Goal: Transaction & Acquisition: Purchase product/service

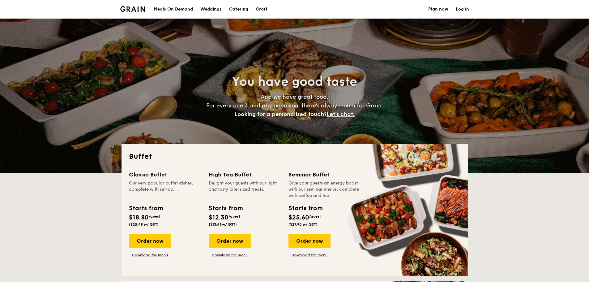
select select
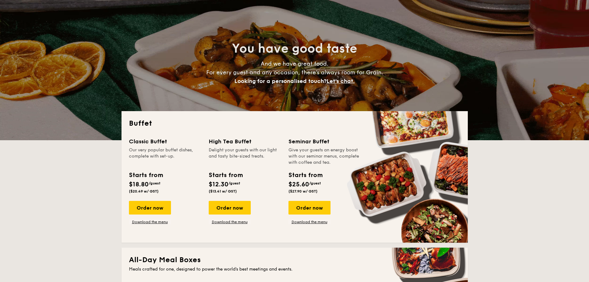
scroll to position [93, 0]
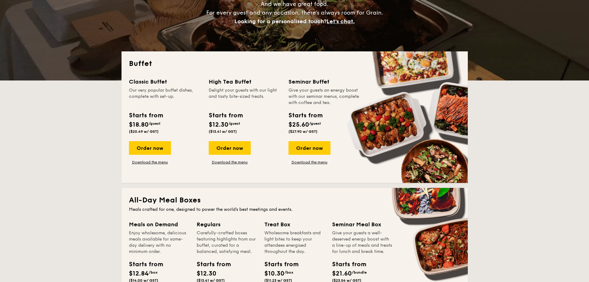
click at [229, 151] on div "Order now" at bounding box center [230, 148] width 42 height 14
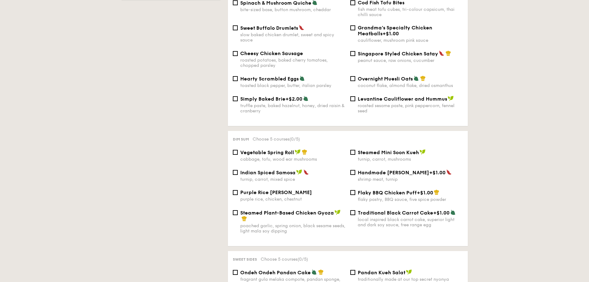
scroll to position [371, 0]
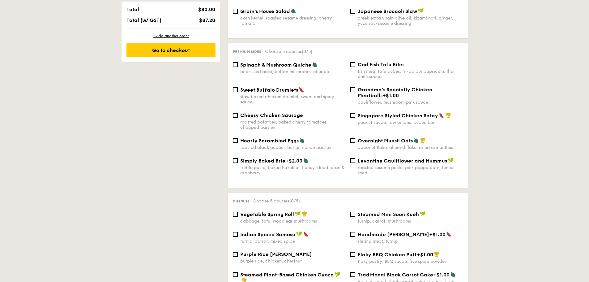
click at [535, 153] on div "1 - Select menu 2 - Select items 3 - Check out Order 1 High Tea Buffet $12.30 /…" at bounding box center [294, 280] width 589 height 1032
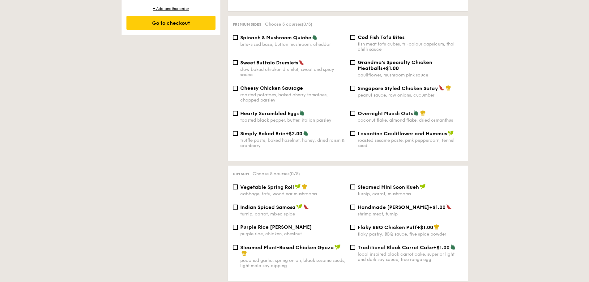
scroll to position [402, 0]
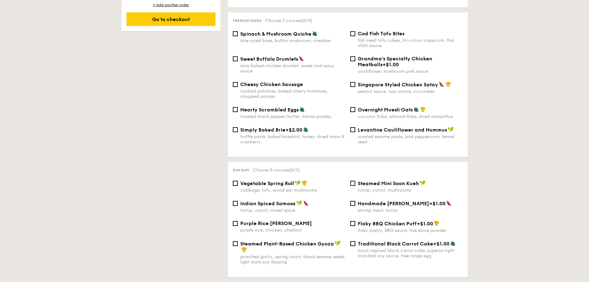
click at [234, 181] on input "Vegetable Spring Roll cabbage, tofu, wood ear mushrooms" at bounding box center [235, 183] width 5 height 5
checkbox input "true"
click at [354, 181] on input "Steamed Mini Soon Kueh turnip, carrot, mushrooms" at bounding box center [352, 183] width 5 height 5
checkbox input "false"
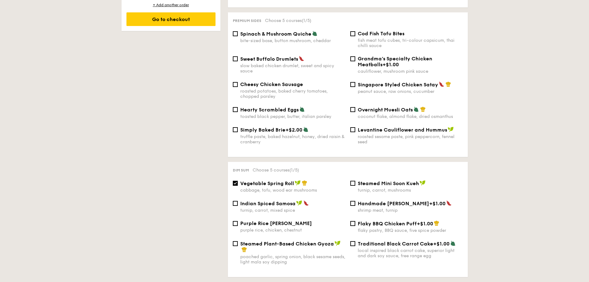
click at [253, 180] on span "Vegetable Spring Roll" at bounding box center [267, 183] width 54 height 6
click at [238, 181] on input "Vegetable Spring Roll cabbage, tofu, wood ear mushrooms" at bounding box center [235, 183] width 5 height 5
checkbox input "false"
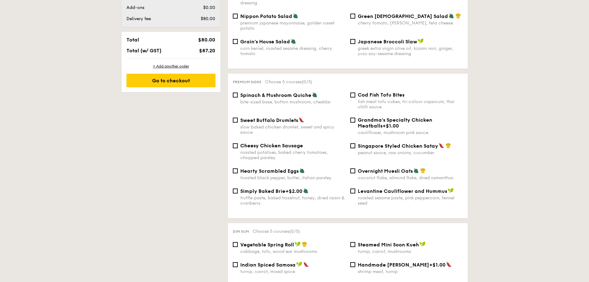
scroll to position [217, 0]
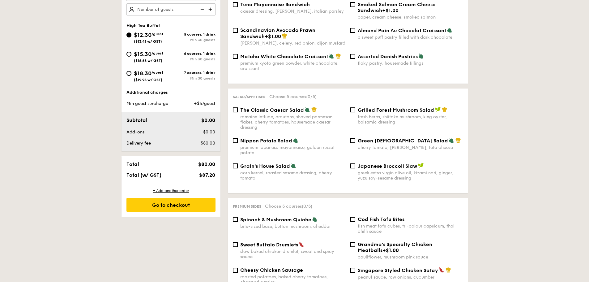
drag, startPoint x: 164, startPoint y: 56, endPoint x: 363, endPoint y: 172, distance: 229.7
click at [163, 56] on div "$15.30 /guest ($16.68 w/ GST)" at bounding box center [148, 56] width 29 height 13
click at [131, 56] on input "$15.30 /guest ($16.68 w/ GST) 6 courses, 1 drink Min 30 guests" at bounding box center [129, 54] width 5 height 5
radio input "true"
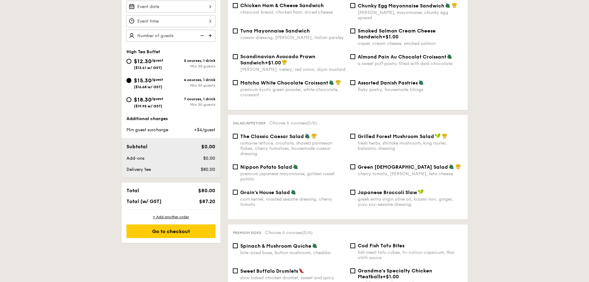
scroll to position [186, 0]
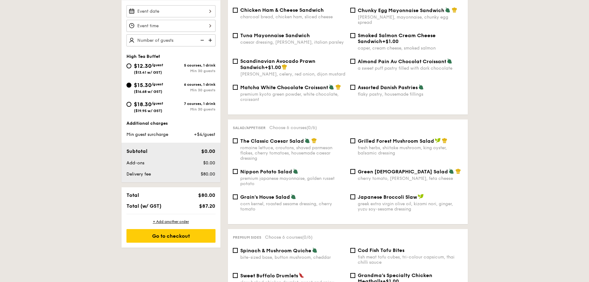
drag, startPoint x: 289, startPoint y: 30, endPoint x: 373, endPoint y: 32, distance: 84.2
click at [289, 32] on span "Tuna Mayonnaise Sandwich" at bounding box center [275, 35] width 70 height 6
click at [238, 33] on input "Tuna Mayonnaise Sandwich caesar dressing, [GEOGRAPHIC_DATA], italian parsley" at bounding box center [235, 35] width 5 height 5
checkbox input "true"
click at [392, 32] on span "Smoked Salmon Cream Cheese Sandwich" at bounding box center [397, 38] width 78 height 12
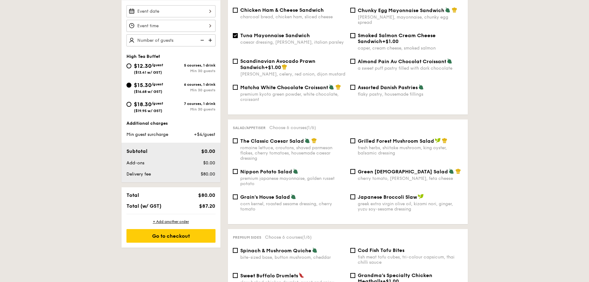
click at [355, 33] on input "Smoked Salmon Cream Cheese Sandwich +$1.00 caper, cream cheese, smoked salmon" at bounding box center [352, 35] width 5 height 5
checkbox input "true"
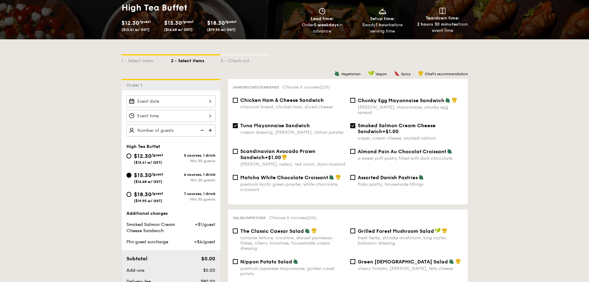
scroll to position [93, 0]
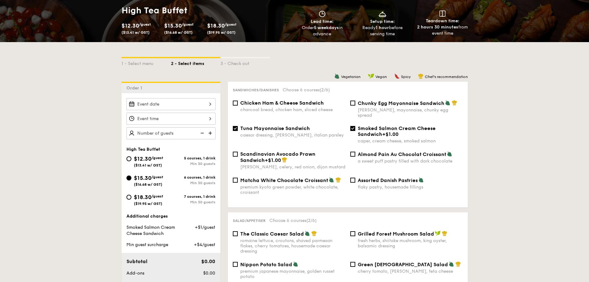
click at [298, 104] on span "Chicken Ham & Cheese Sandwich" at bounding box center [282, 103] width 84 height 6
click at [238, 104] on input "Chicken Ham & Cheese Sandwich charcoal bread, chicken ham, sliced cheese" at bounding box center [235, 103] width 5 height 5
checkbox input "true"
click at [361, 125] on span "Smoked Salmon Cream Cheese Sandwich" at bounding box center [397, 131] width 78 height 12
click at [355, 126] on input "Smoked Salmon Cream Cheese Sandwich +$1.00 caper, cream cheese, smoked salmon" at bounding box center [352, 128] width 5 height 5
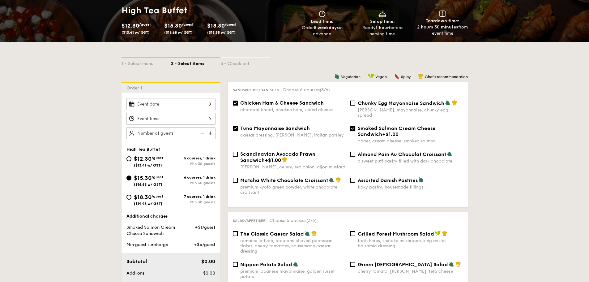
checkbox input "false"
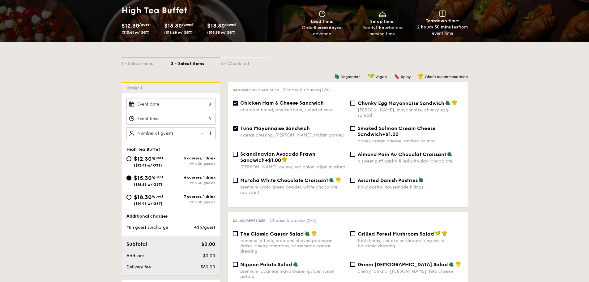
click at [298, 125] on span "Tuna Mayonnaise Sandwich" at bounding box center [275, 128] width 70 height 6
click at [238, 126] on input "Tuna Mayonnaise Sandwich caesar dressing, [GEOGRAPHIC_DATA], italian parsley" at bounding box center [235, 128] width 5 height 5
checkbox input "false"
click at [298, 106] on div "Chicken Ham & Cheese Sandwich charcoal bread, chicken ham, sliced cheese" at bounding box center [292, 106] width 105 height 12
click at [238, 105] on input "Chicken Ham & Cheese Sandwich charcoal bread, chicken ham, sliced cheese" at bounding box center [235, 103] width 5 height 5
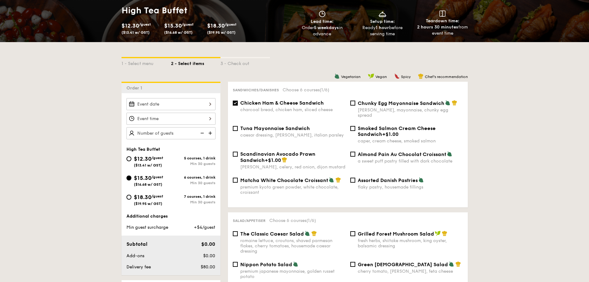
checkbox input "false"
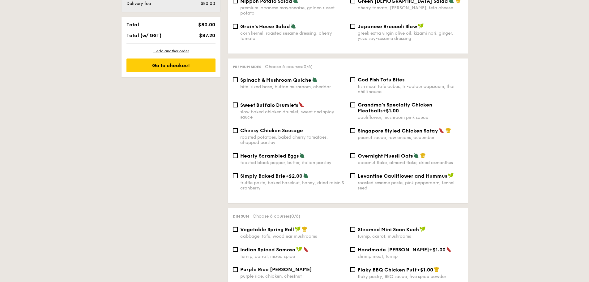
scroll to position [371, 0]
